Goal: Task Accomplishment & Management: Complete application form

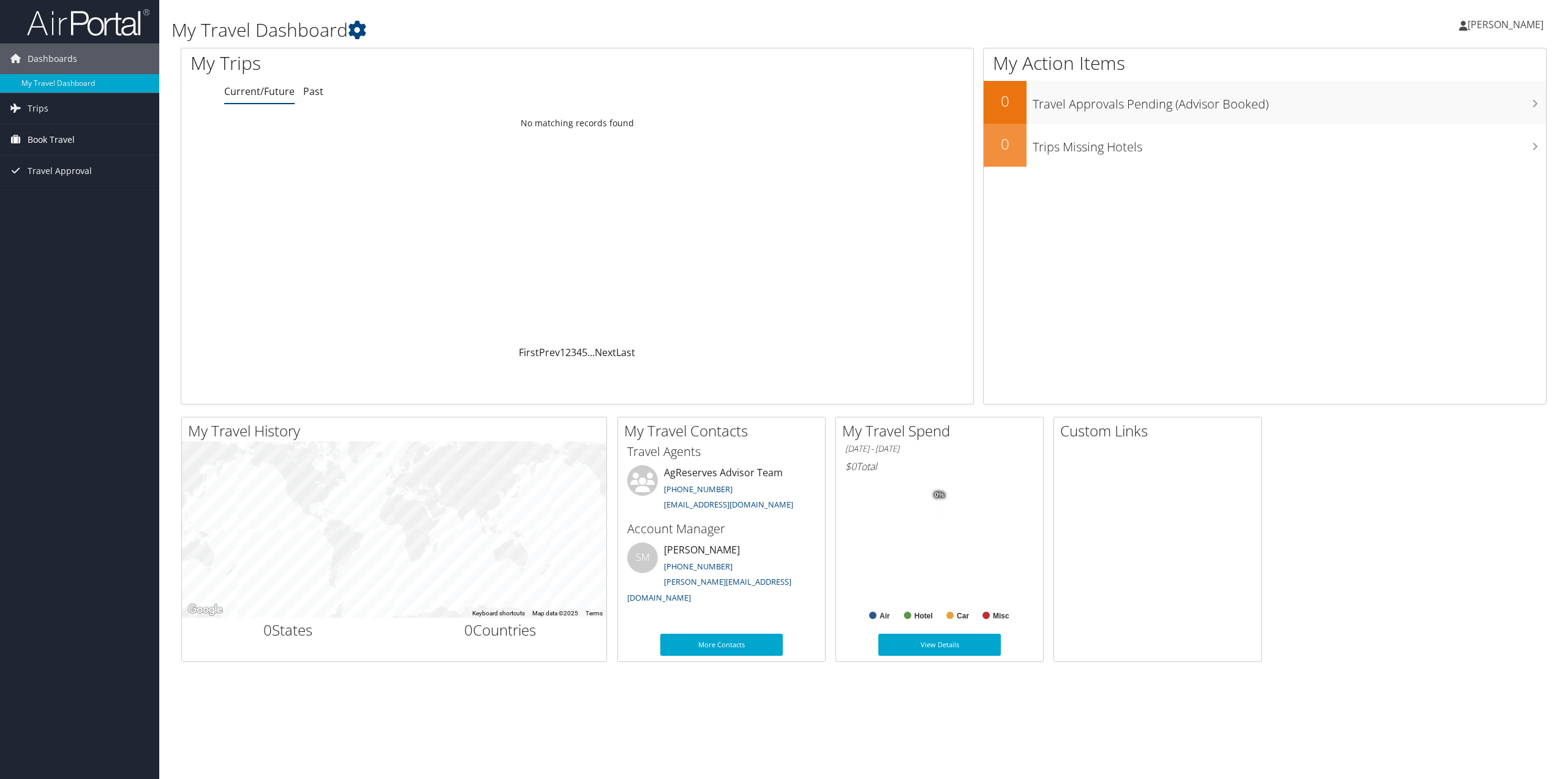
click at [65, 141] on span "Book Travel" at bounding box center [51, 140] width 47 height 31
click at [53, 196] on link "Book/Manage Online Trips" at bounding box center [79, 200] width 159 height 19
click at [53, 141] on span "Book Travel" at bounding box center [51, 140] width 47 height 31
click at [53, 162] on link "Agent Booking Request" at bounding box center [79, 164] width 159 height 19
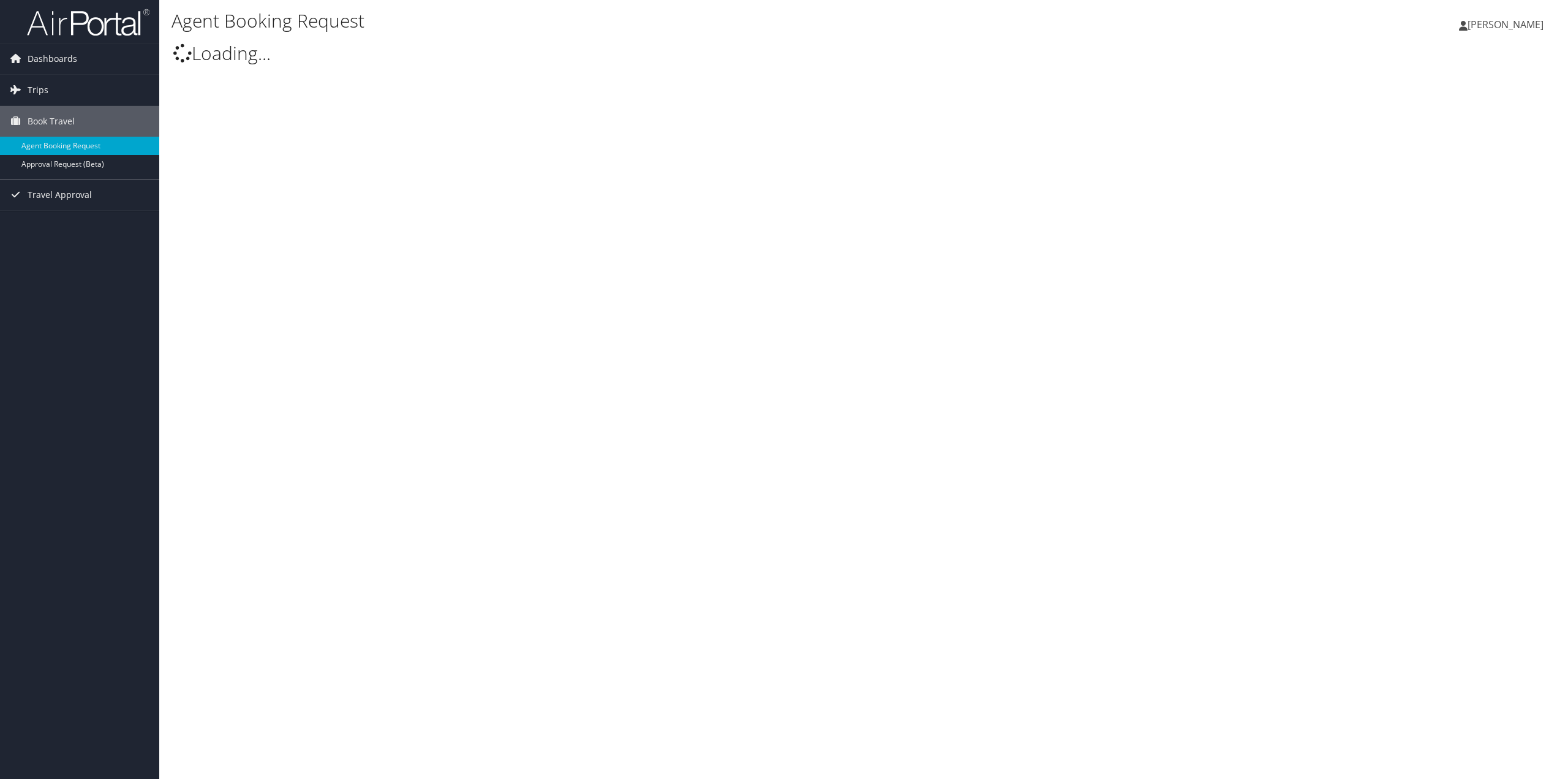
select select "[EMAIL_ADDRESS][DOMAIN_NAME]"
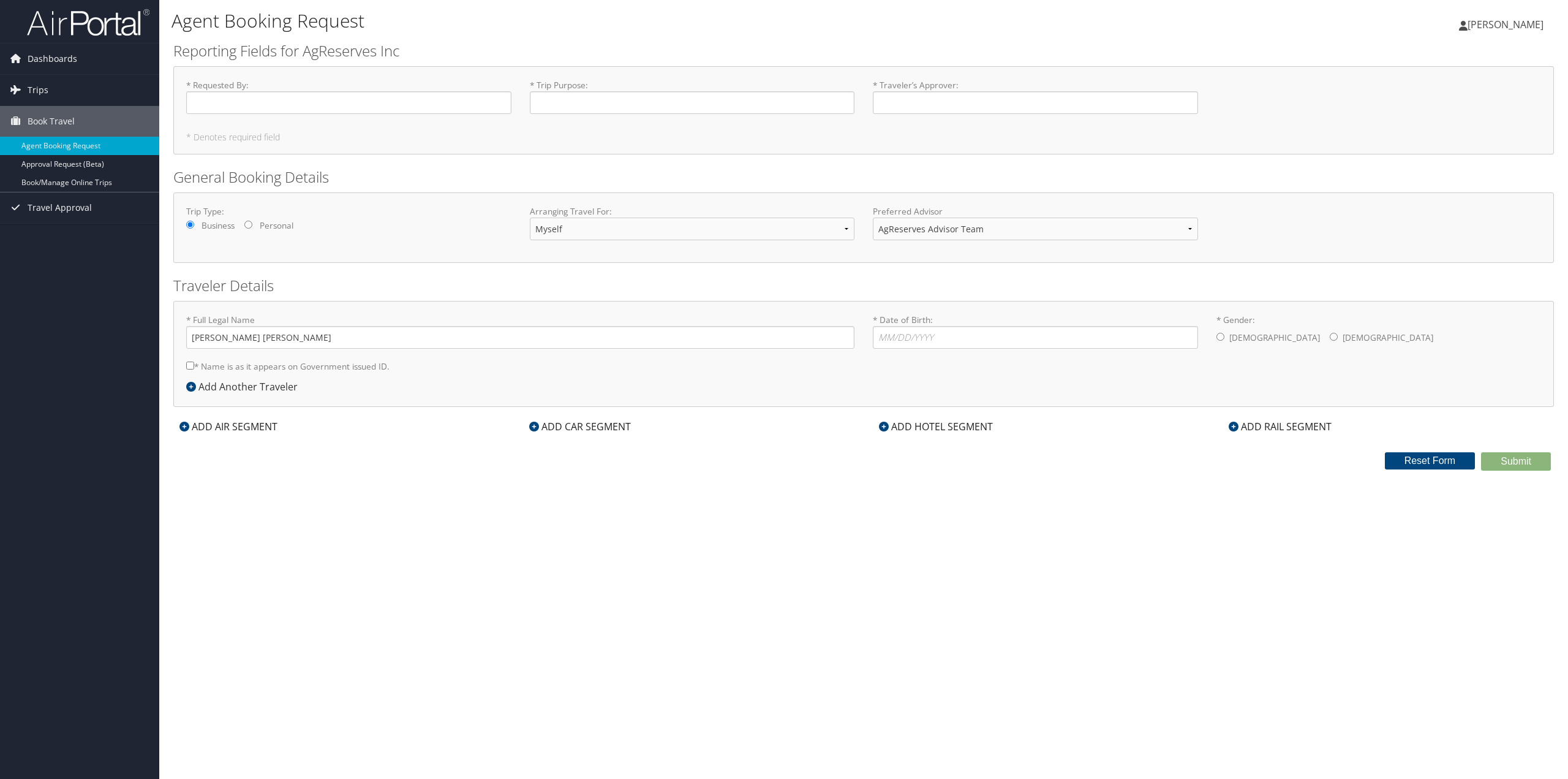
click at [251, 224] on input "Personal" at bounding box center [249, 225] width 8 height 8
radio input "true"
click at [845, 227] on select "Myself Another Traveler Guest Traveler" at bounding box center [692, 229] width 326 height 23
click at [696, 239] on select "Myself Another Traveler Guest Traveler" at bounding box center [692, 229] width 326 height 23
click at [925, 232] on select "AgReserves Advisor Team" at bounding box center [1035, 229] width 326 height 23
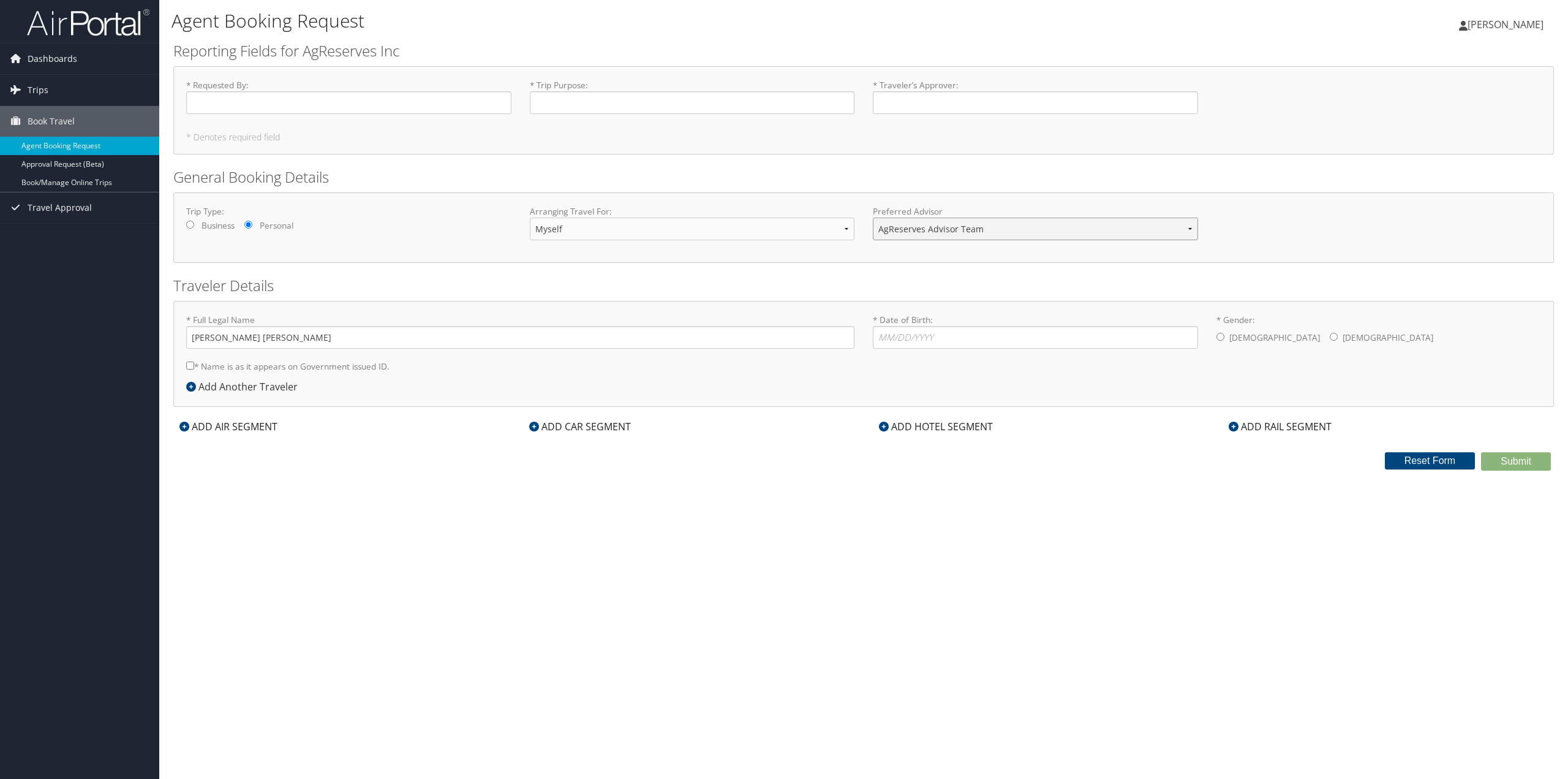
click at [925, 232] on select "AgReserves Advisor Team" at bounding box center [1035, 229] width 326 height 23
click at [885, 341] on input "* Date of Birth: Invalid Date" at bounding box center [1035, 337] width 326 height 23
type input "[DATE]"
click at [1270, 334] on div "[DEMOGRAPHIC_DATA] [DEMOGRAPHIC_DATA]" at bounding box center [1379, 338] width 326 height 24
click at [1330, 335] on input "* Gender: [DEMOGRAPHIC_DATA] [DEMOGRAPHIC_DATA]" at bounding box center [1334, 337] width 8 height 8
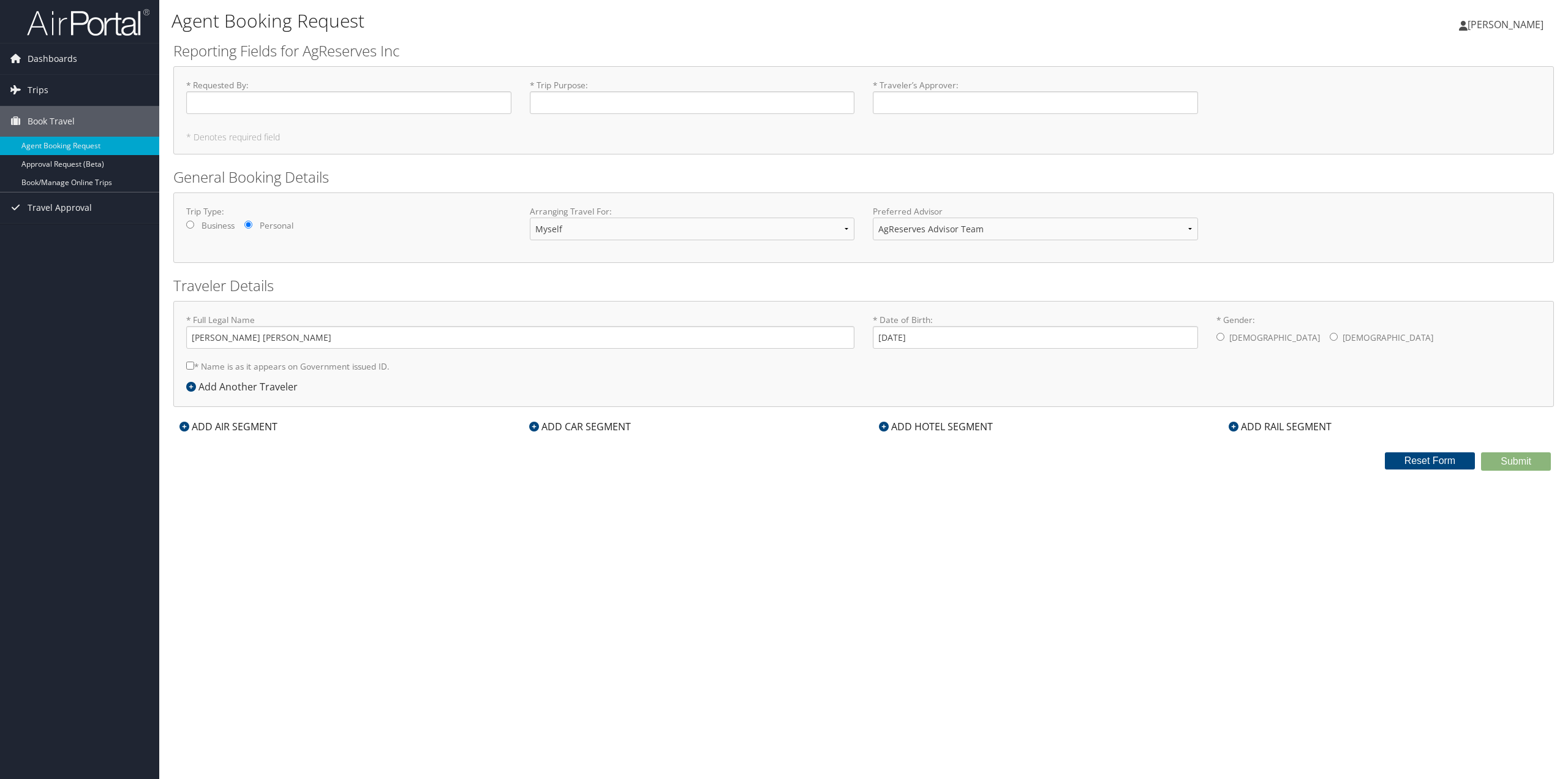
radio input "true"
click at [258, 100] on input "* Requested By : Required" at bounding box center [348, 103] width 326 height 23
click at [535, 423] on icon at bounding box center [534, 427] width 10 height 10
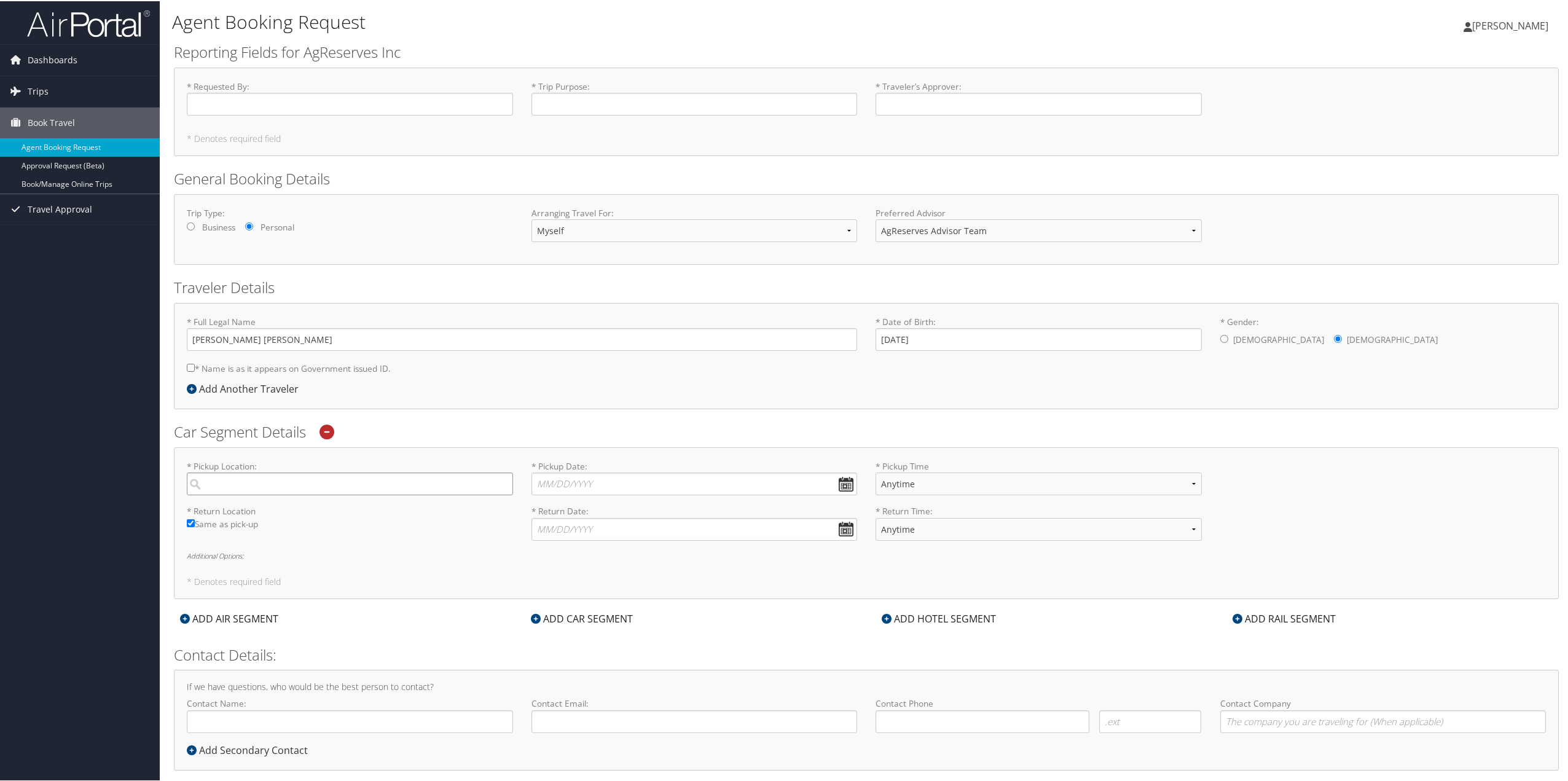
click at [235, 479] on input "search" at bounding box center [349, 483] width 327 height 23
type input "saint cloud, [GEOGRAPHIC_DATA]"
click at [248, 459] on label "* Pickup Location: [GEOGRAPHIC_DATA], [GEOGRAPHIC_DATA] No results found -1 Req…" at bounding box center [349, 476] width 327 height 35
click at [248, 472] on input "saint cloud, [GEOGRAPHIC_DATA]" at bounding box center [349, 483] width 327 height 23
click at [251, 467] on label "* Pickup Location: [GEOGRAPHIC_DATA], [GEOGRAPHIC_DATA] No results found -1 Req…" at bounding box center [349, 476] width 327 height 35
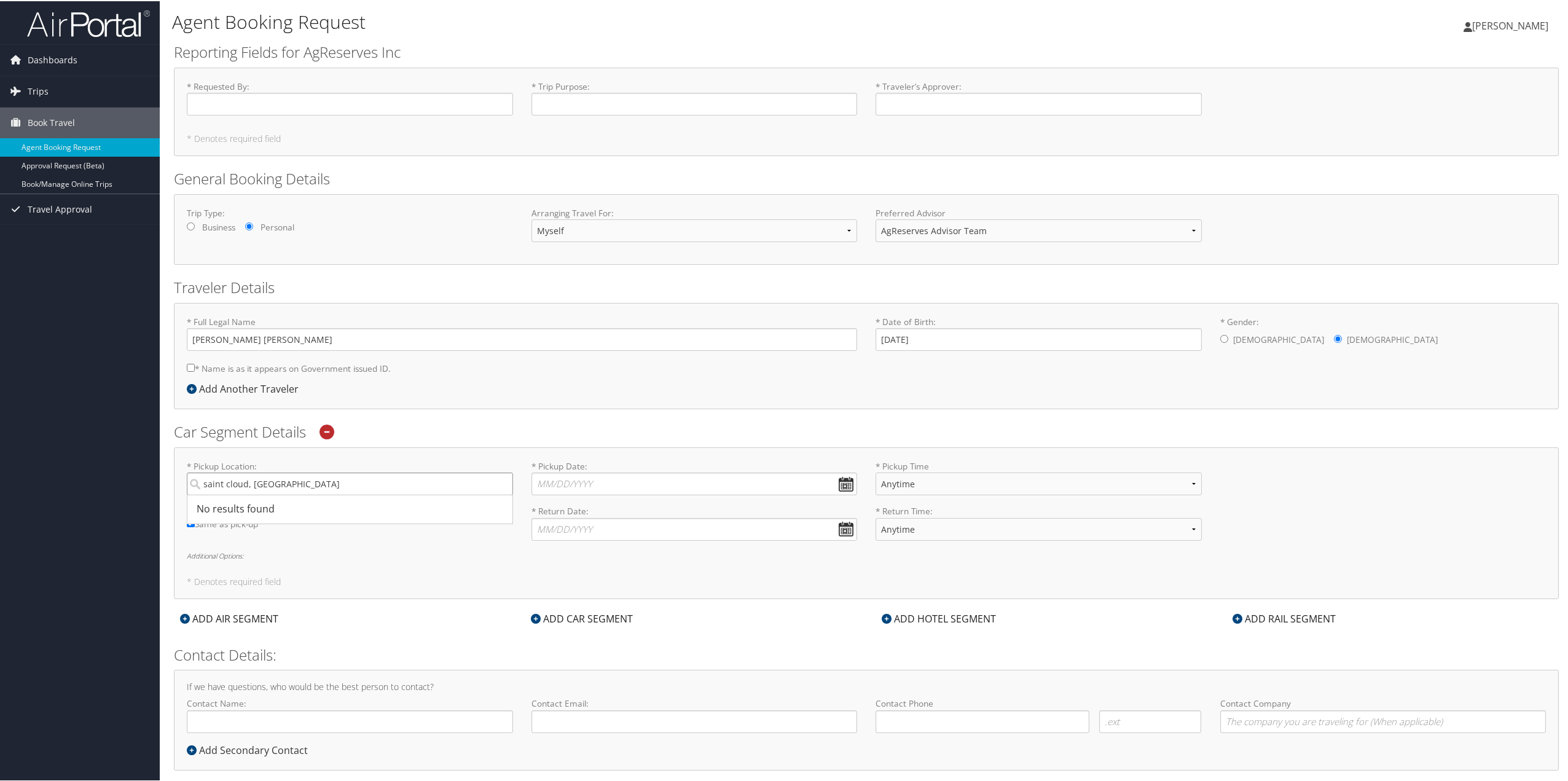
click at [251, 472] on input "saint cloud, [GEOGRAPHIC_DATA]" at bounding box center [349, 483] width 327 height 23
click at [255, 527] on label "Same as pick-up" at bounding box center [349, 527] width 327 height 19
click at [194, 526] on input "Same as pick-up" at bounding box center [190, 522] width 8 height 8
checkbox input "false"
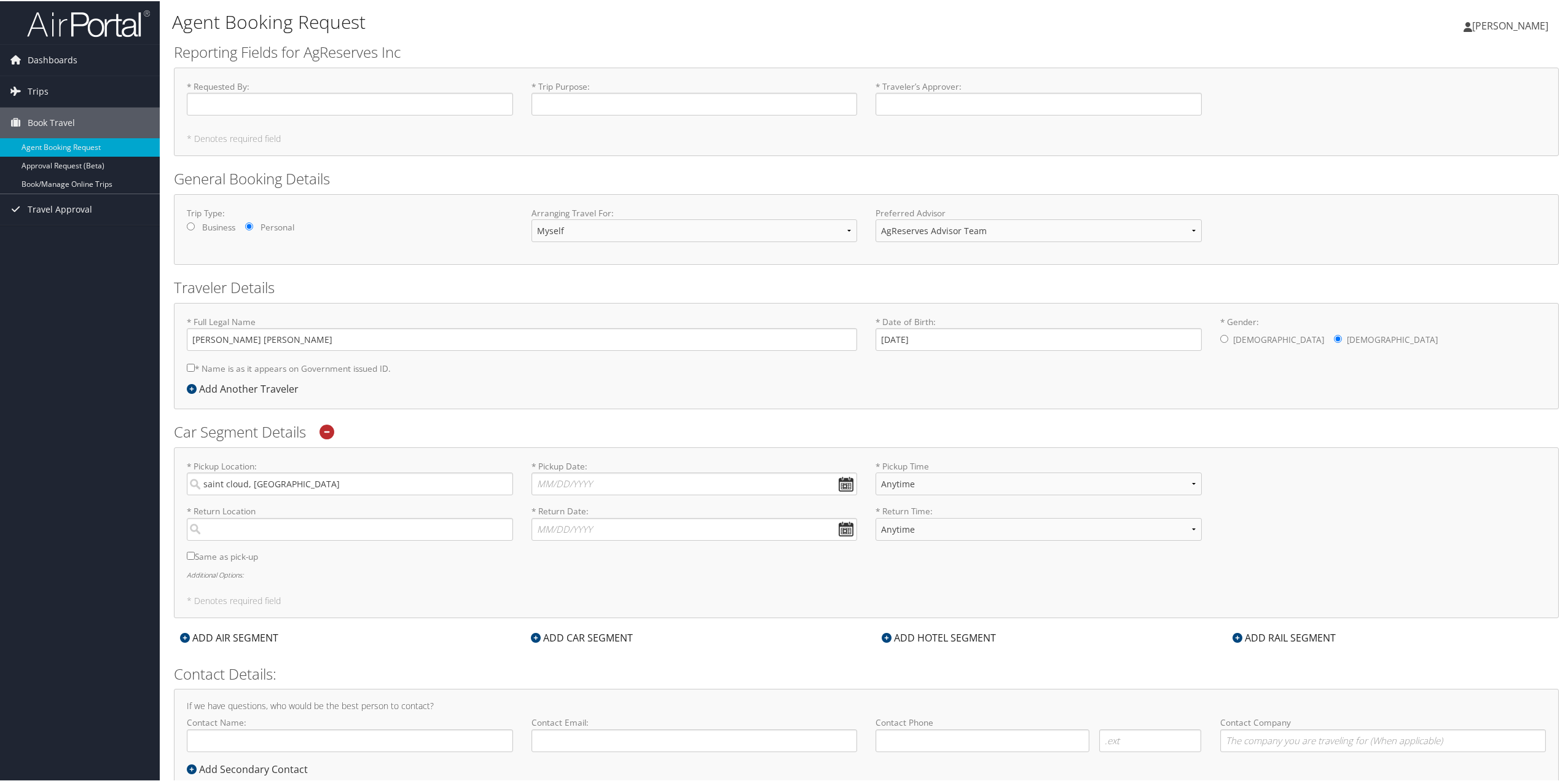
click at [245, 568] on div "* Pickup Location: [GEOGRAPHIC_DATA], [GEOGRAPHIC_DATA] No results found -1 Req…" at bounding box center [866, 531] width 1385 height 171
click at [266, 481] on input "saint cloud, [GEOGRAPHIC_DATA]" at bounding box center [349, 483] width 327 height 23
drag, startPoint x: 324, startPoint y: 481, endPoint x: 125, endPoint y: 476, distance: 199.1
click at [127, 476] on div "Dashboards My Travel Dashboard Trips Current/Future Trips Past Trips Trips Miss…" at bounding box center [786, 409] width 1573 height 819
click at [276, 484] on input "saint cloud, [GEOGRAPHIC_DATA]" at bounding box center [349, 483] width 327 height 23
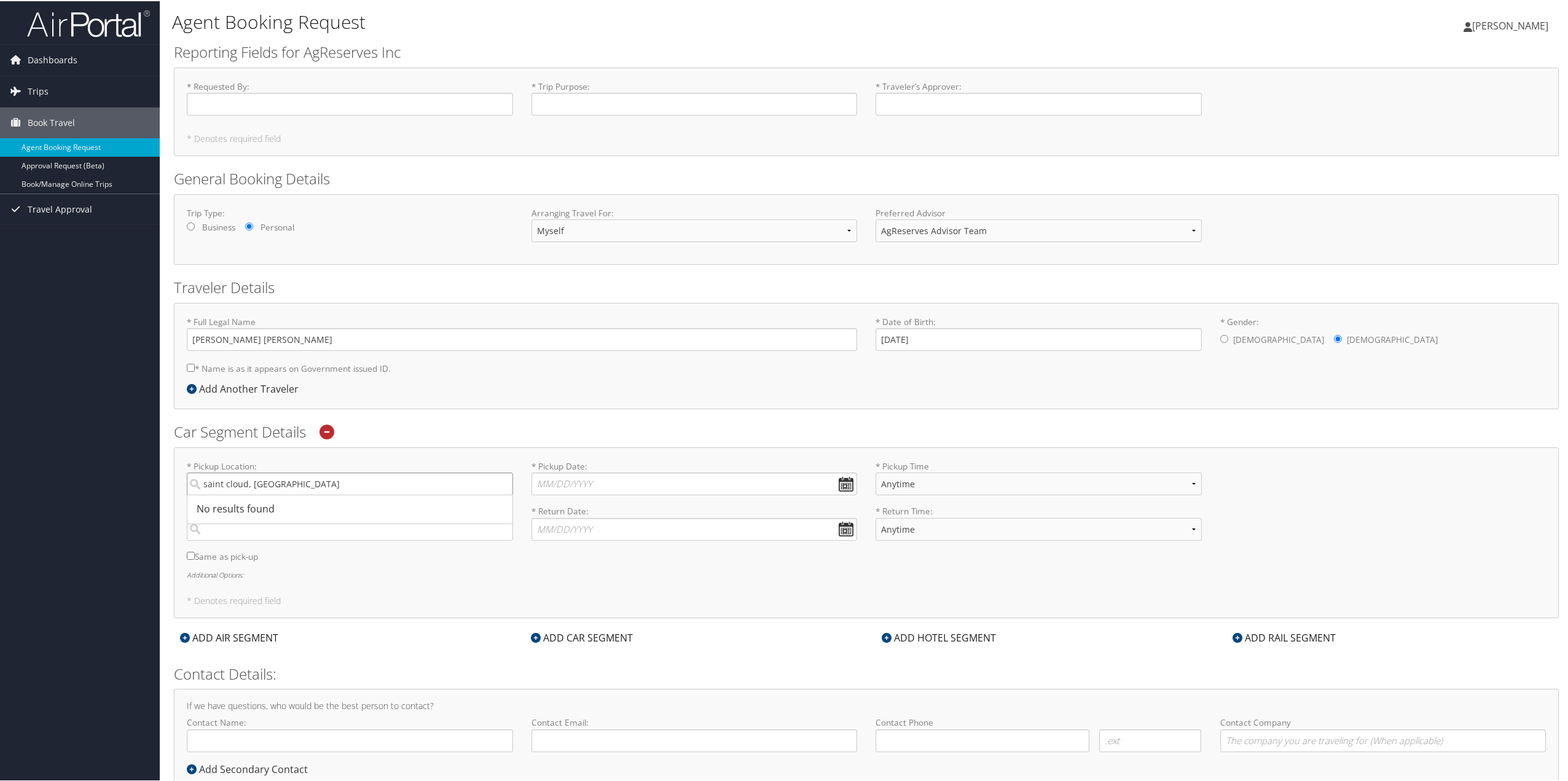
click at [276, 483] on input "saint cloud, [GEOGRAPHIC_DATA]" at bounding box center [349, 483] width 327 height 23
type input "[GEOGRAPHIC_DATA], [US_STATE]"
click at [392, 460] on label "* Pickup Location: [GEOGRAPHIC_DATA], [US_STATE] No results found -1 Required" at bounding box center [349, 476] width 327 height 35
click at [392, 472] on input "[GEOGRAPHIC_DATA], [US_STATE]" at bounding box center [349, 483] width 327 height 23
click at [294, 524] on input "search" at bounding box center [349, 528] width 327 height 23
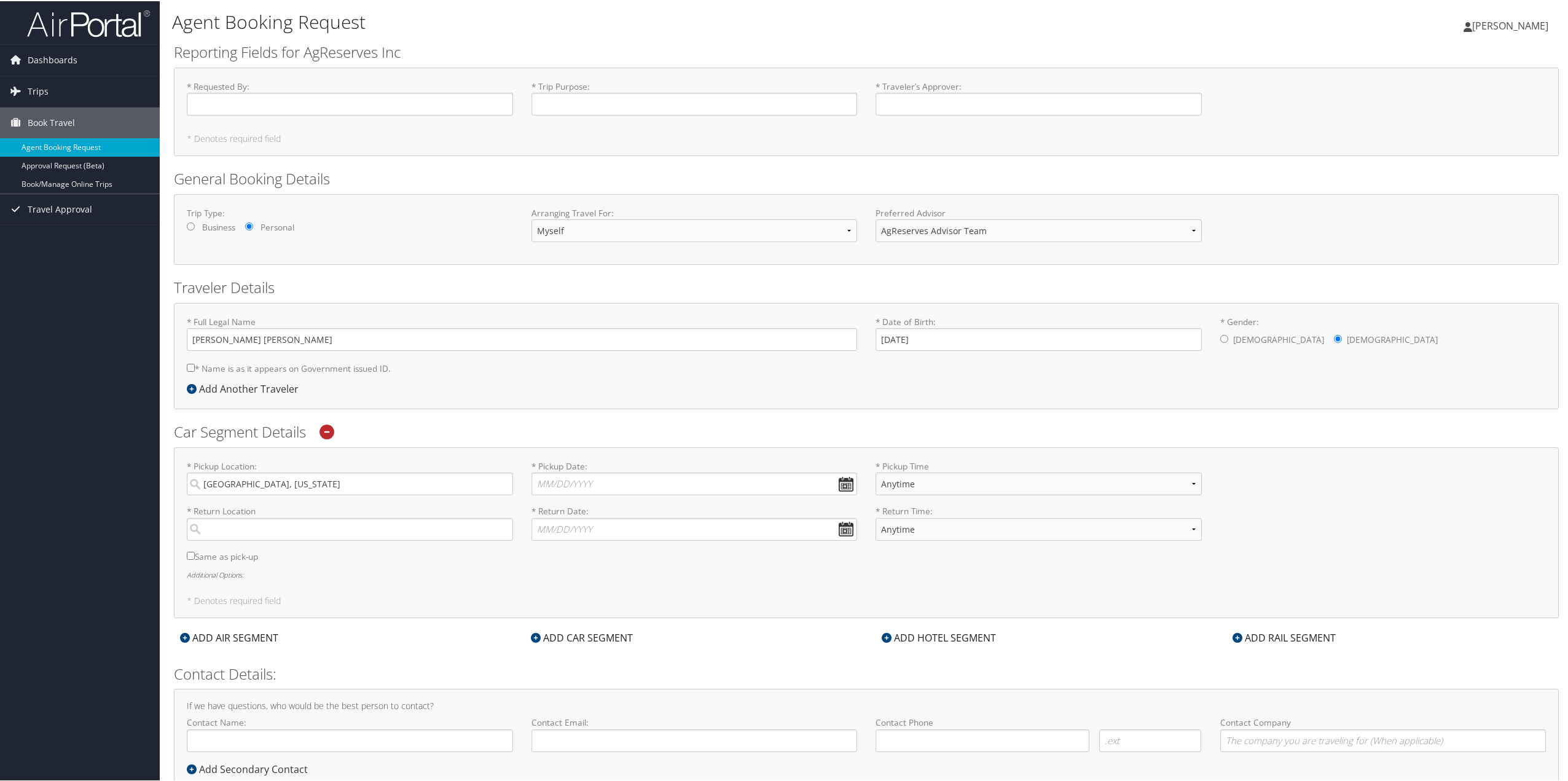
click at [304, 570] on h6 "Additional Options:" at bounding box center [865, 574] width 1359 height 6
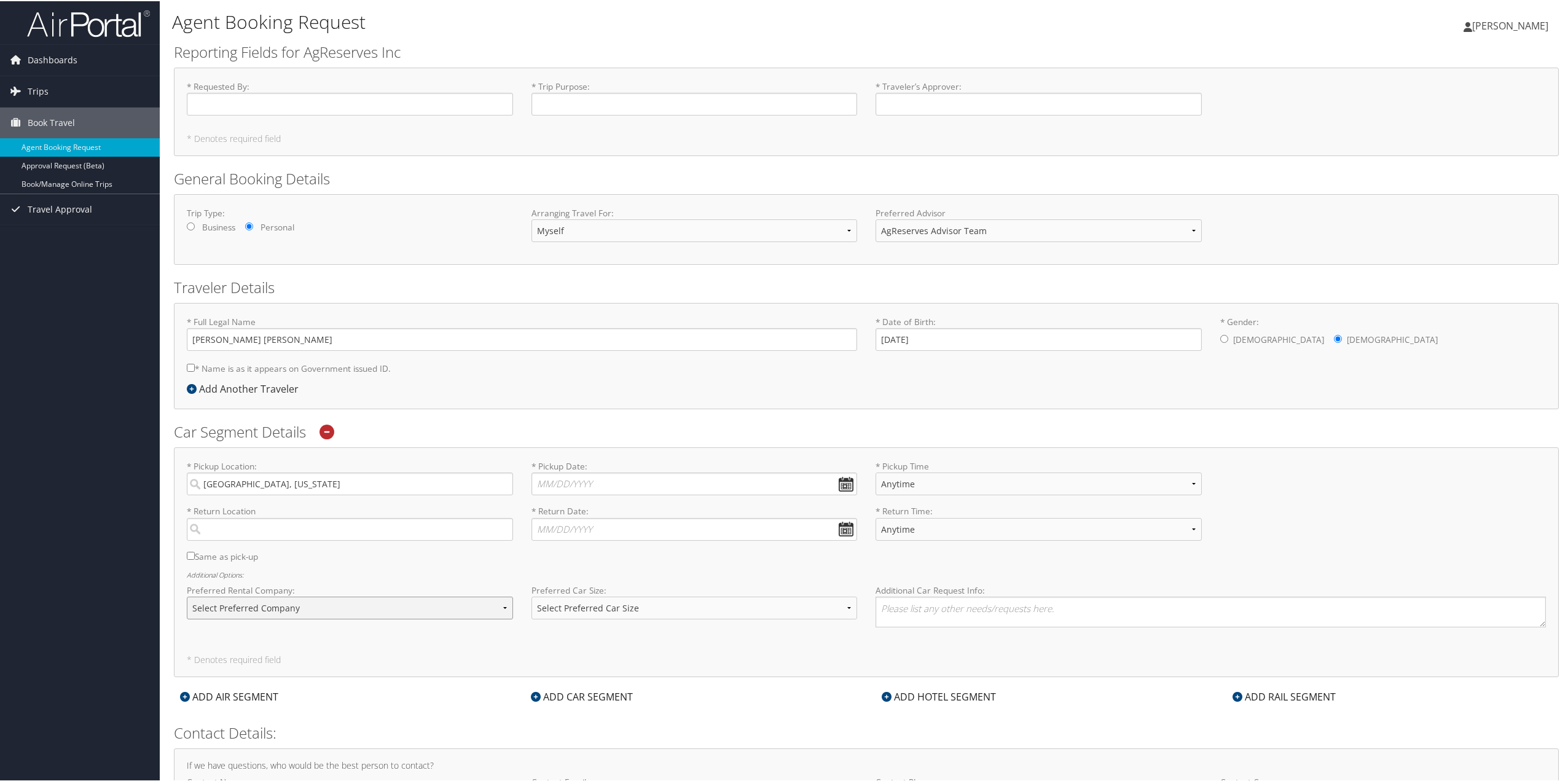
click at [352, 601] on select "Select Preferred Company Avis Enterprise National Hertz Budget Alamo Thrifty Do…" at bounding box center [349, 607] width 327 height 23
select select "Enterprise (ET)"
click at [186, 595] on select "Select Preferred Company Avis Enterprise National Hertz Budget Alamo Thrifty Do…" at bounding box center [349, 607] width 327 height 23
click at [468, 662] on h5 "* Denotes required field" at bounding box center [865, 658] width 1359 height 9
click at [668, 602] on select "Select Preferred Car Size Standard Full Size Economy Intermediate Mini Compact …" at bounding box center [694, 607] width 327 height 23
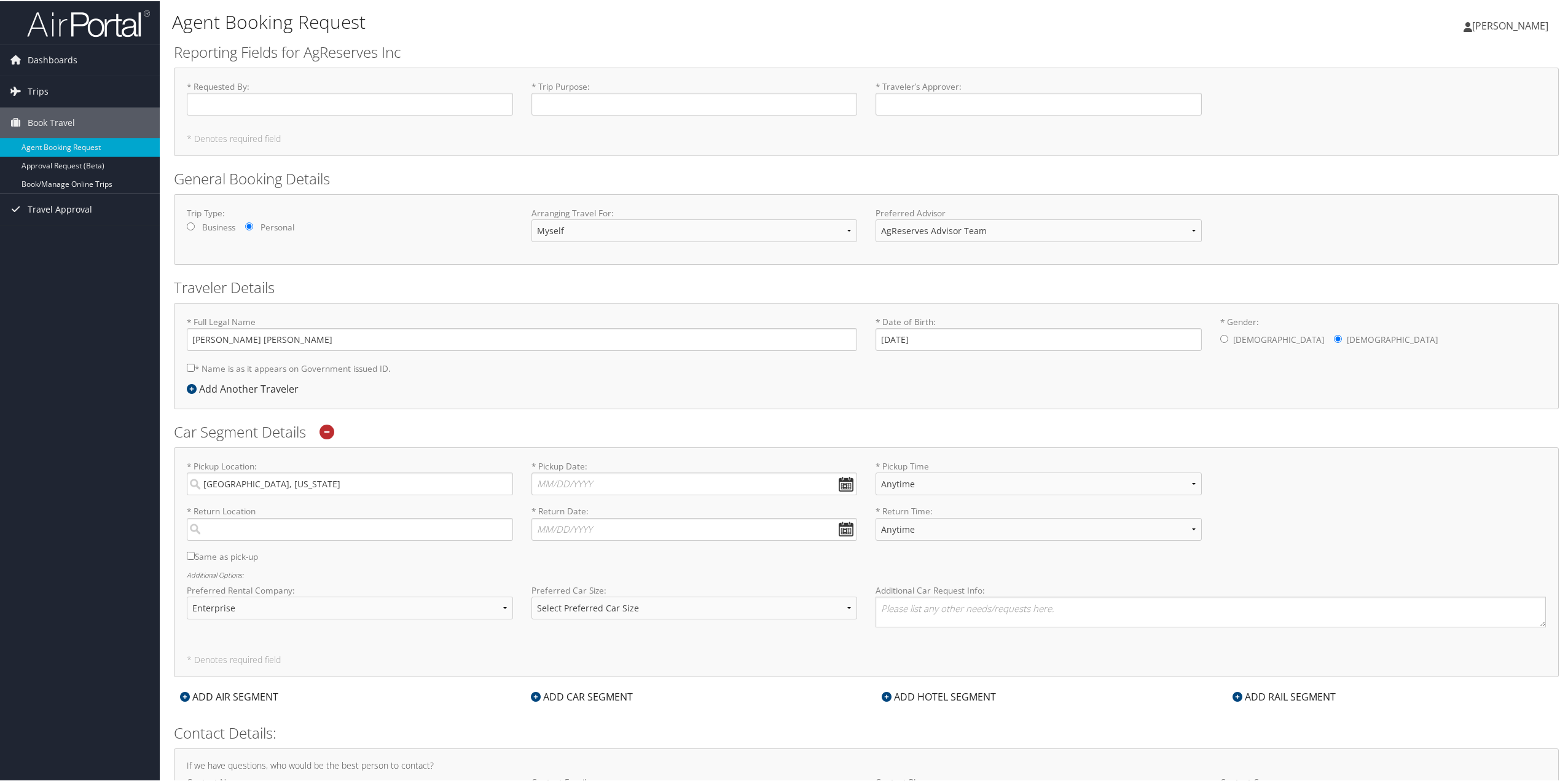
click at [470, 389] on div "* Full Legal Name [PERSON_NAME] [PERSON_NAME] * Name is as it appears on Govern…" at bounding box center [866, 354] width 1385 height 106
